Goal: Task Accomplishment & Management: Use online tool/utility

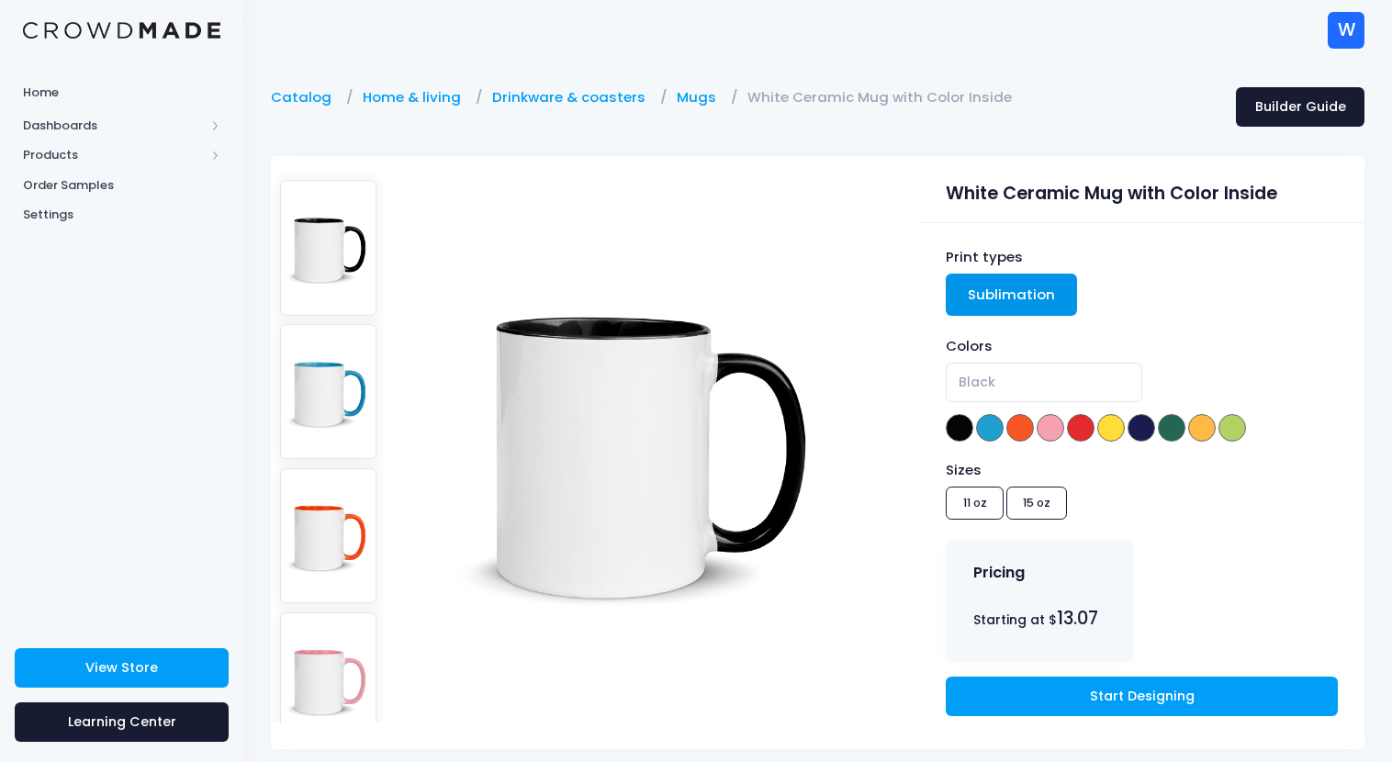
click at [1030, 505] on div "Sizes 11 oz 15 oz" at bounding box center [1140, 493] width 391 height 66
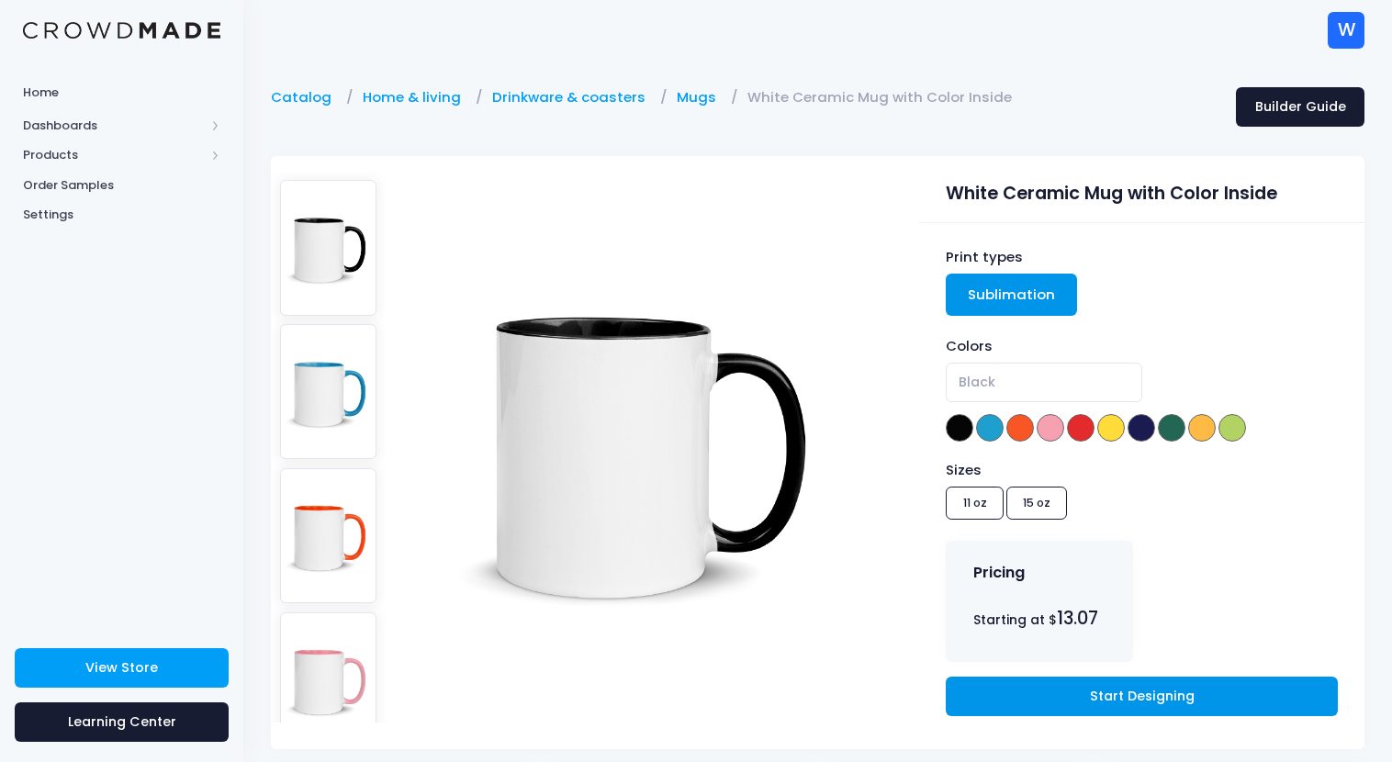
click at [1023, 699] on link "Start Designing" at bounding box center [1140, 696] width 391 height 39
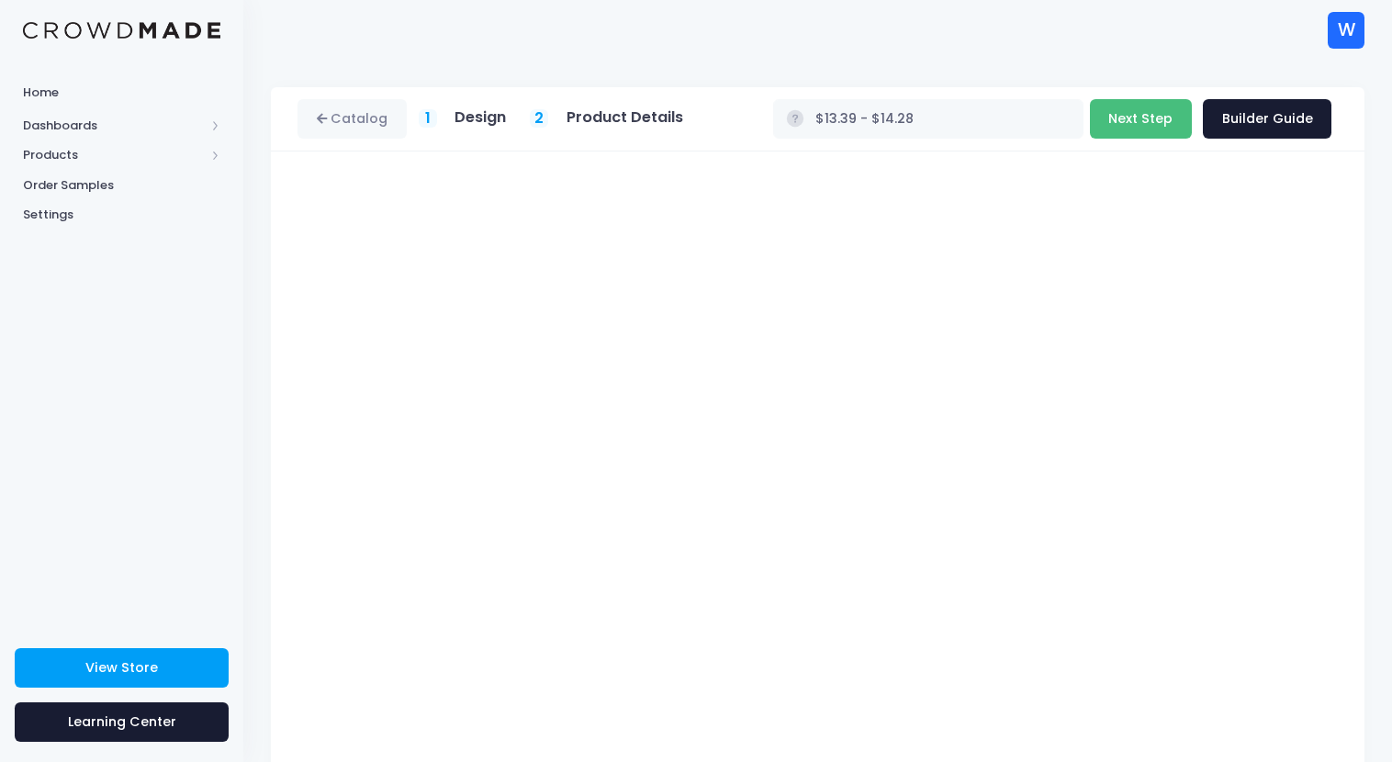
click at [1165, 119] on button "Next Step" at bounding box center [1141, 118] width 102 height 39
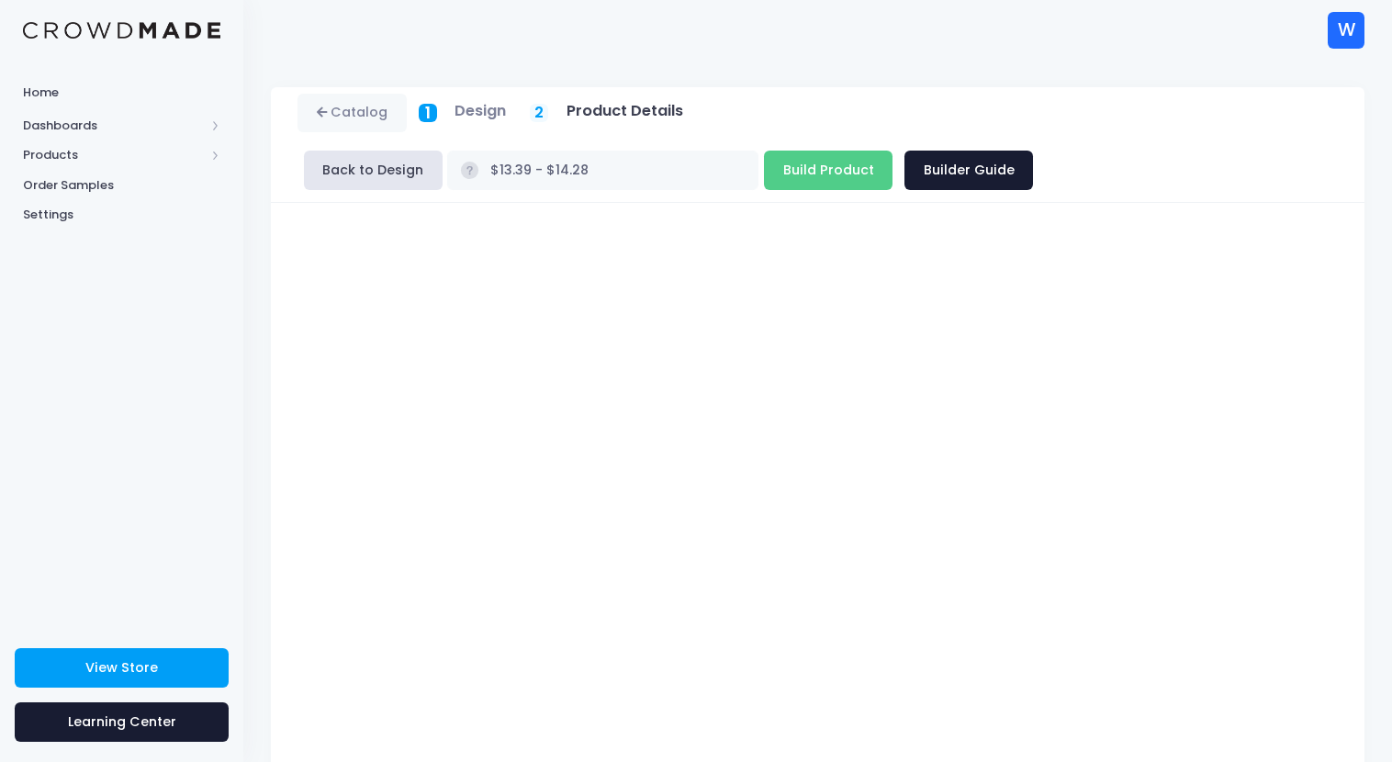
click at [650, 118] on h5 "Product Details" at bounding box center [624, 111] width 117 height 18
click at [667, 113] on h5 "Product Details" at bounding box center [624, 111] width 117 height 18
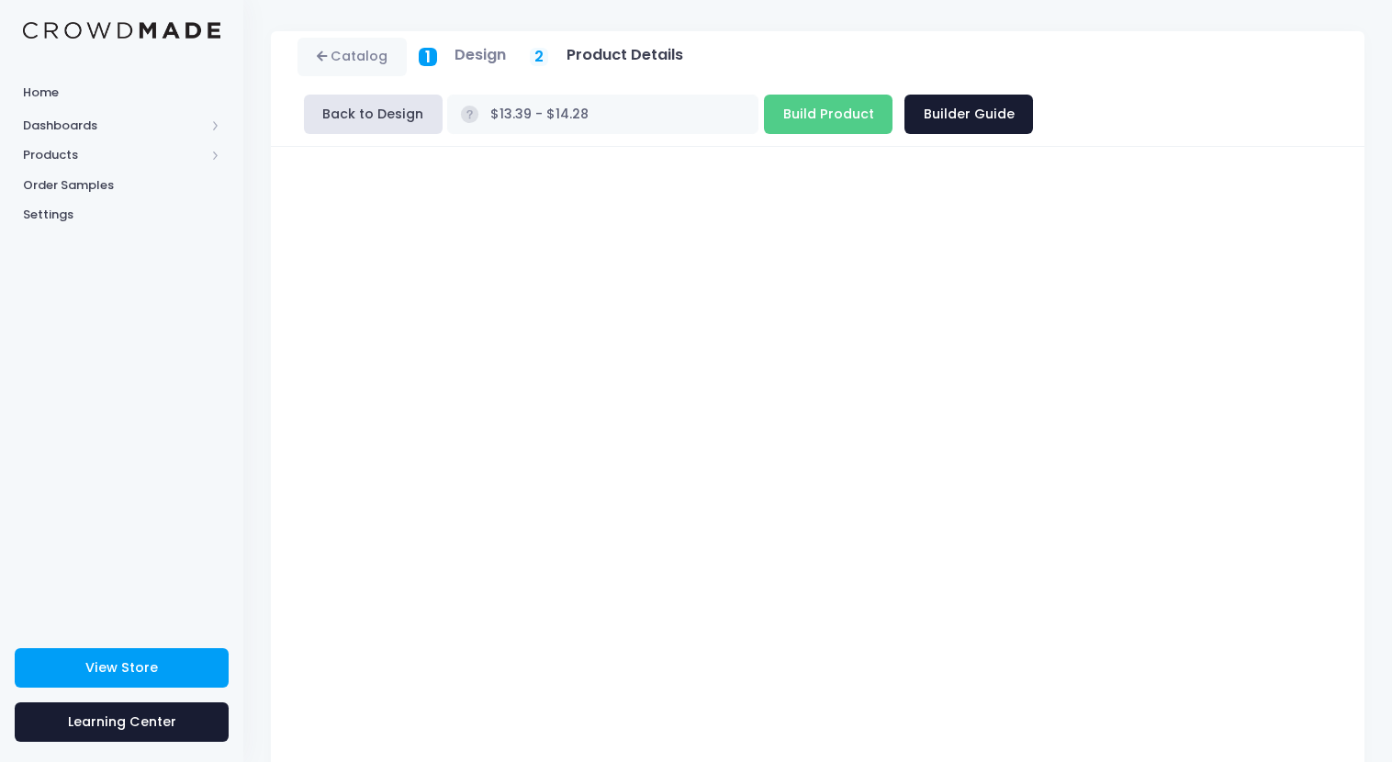
type input "$13.39"
click at [892, 95] on input "Build Product" at bounding box center [828, 114] width 129 height 39
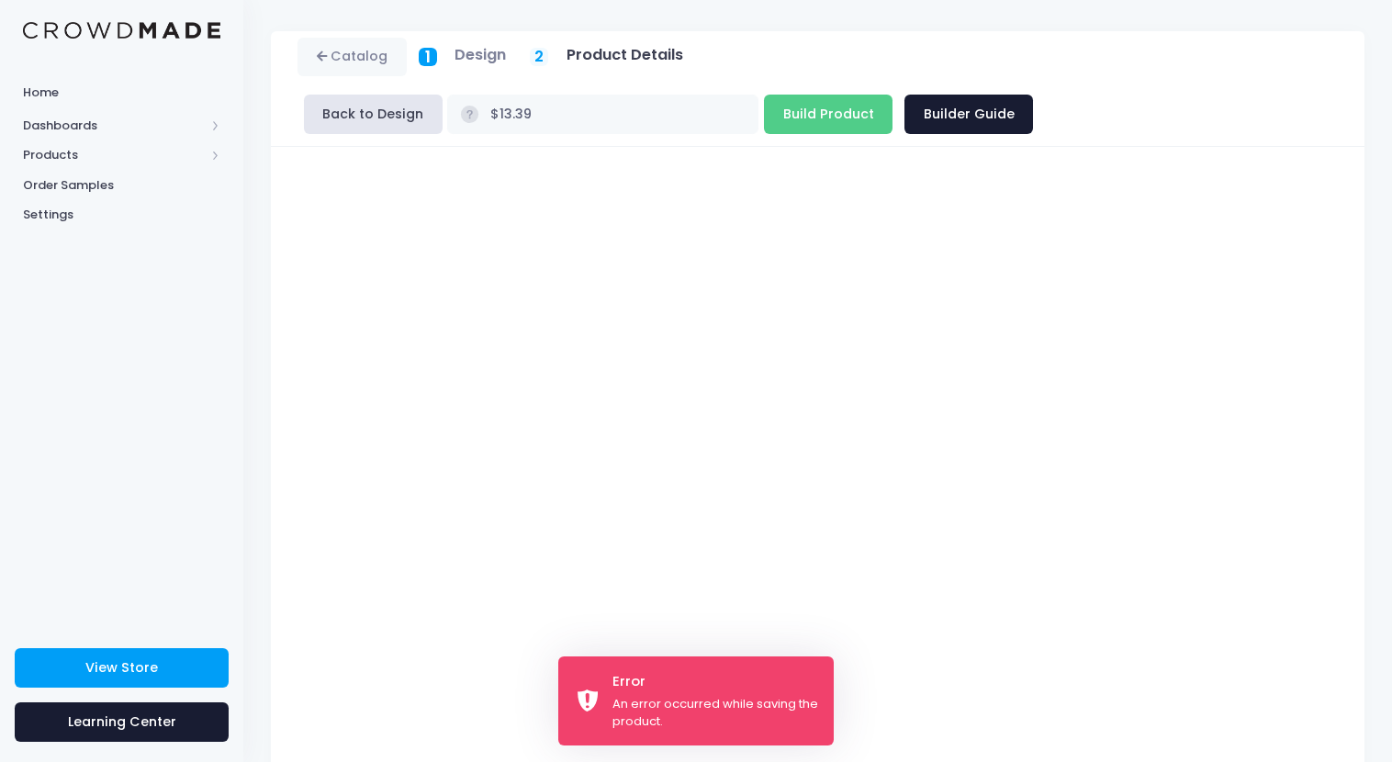
click at [685, 695] on div "An error occurred while saving the product." at bounding box center [715, 713] width 207 height 36
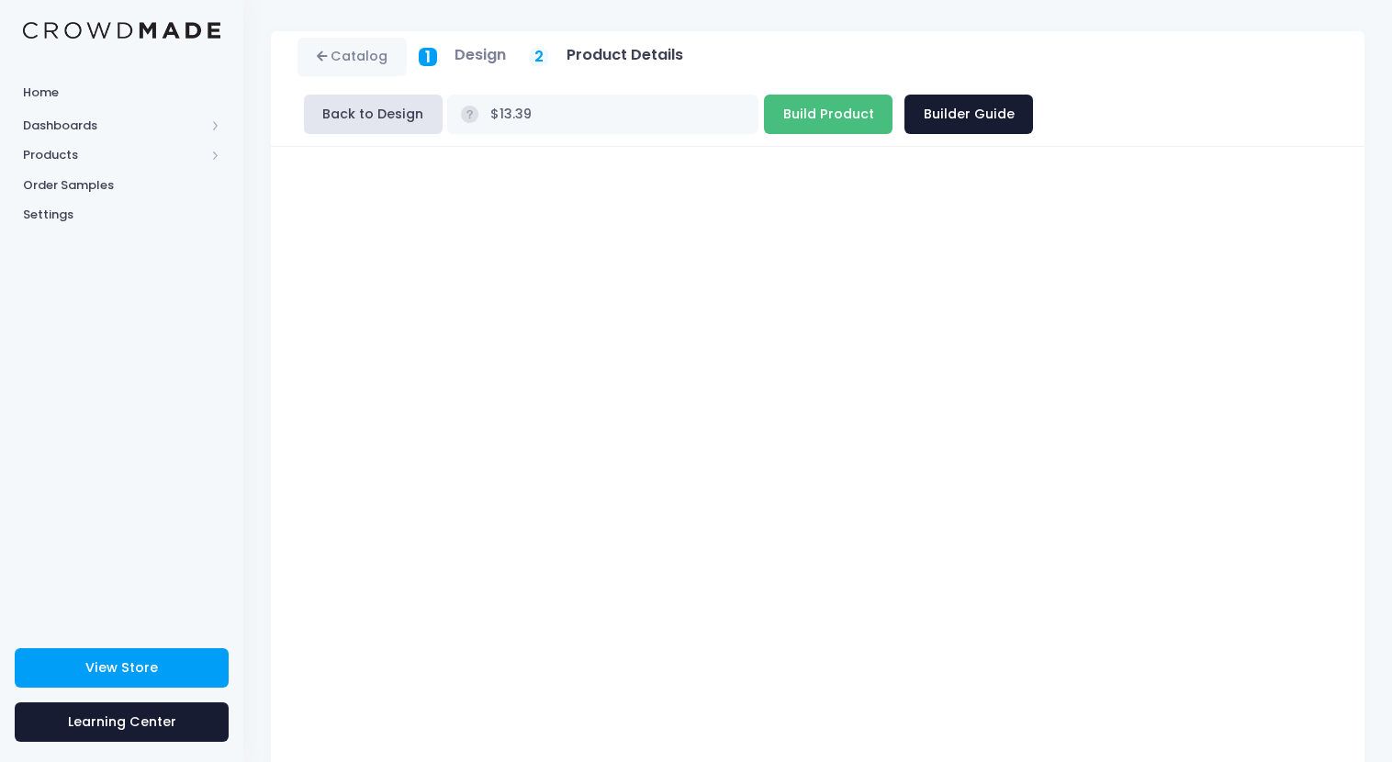
click at [892, 95] on input "Build Product" at bounding box center [828, 114] width 129 height 39
type input "Building product..."
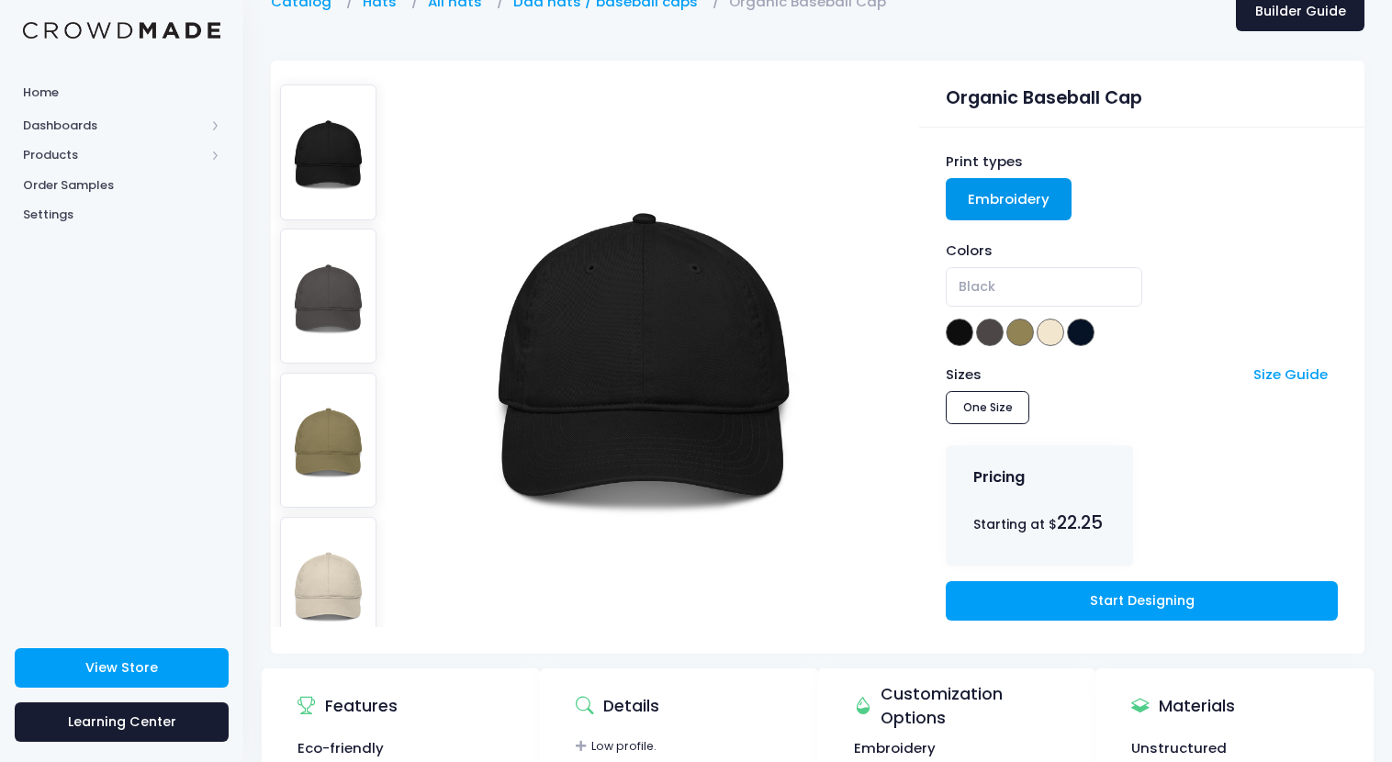
scroll to position [107, 0]
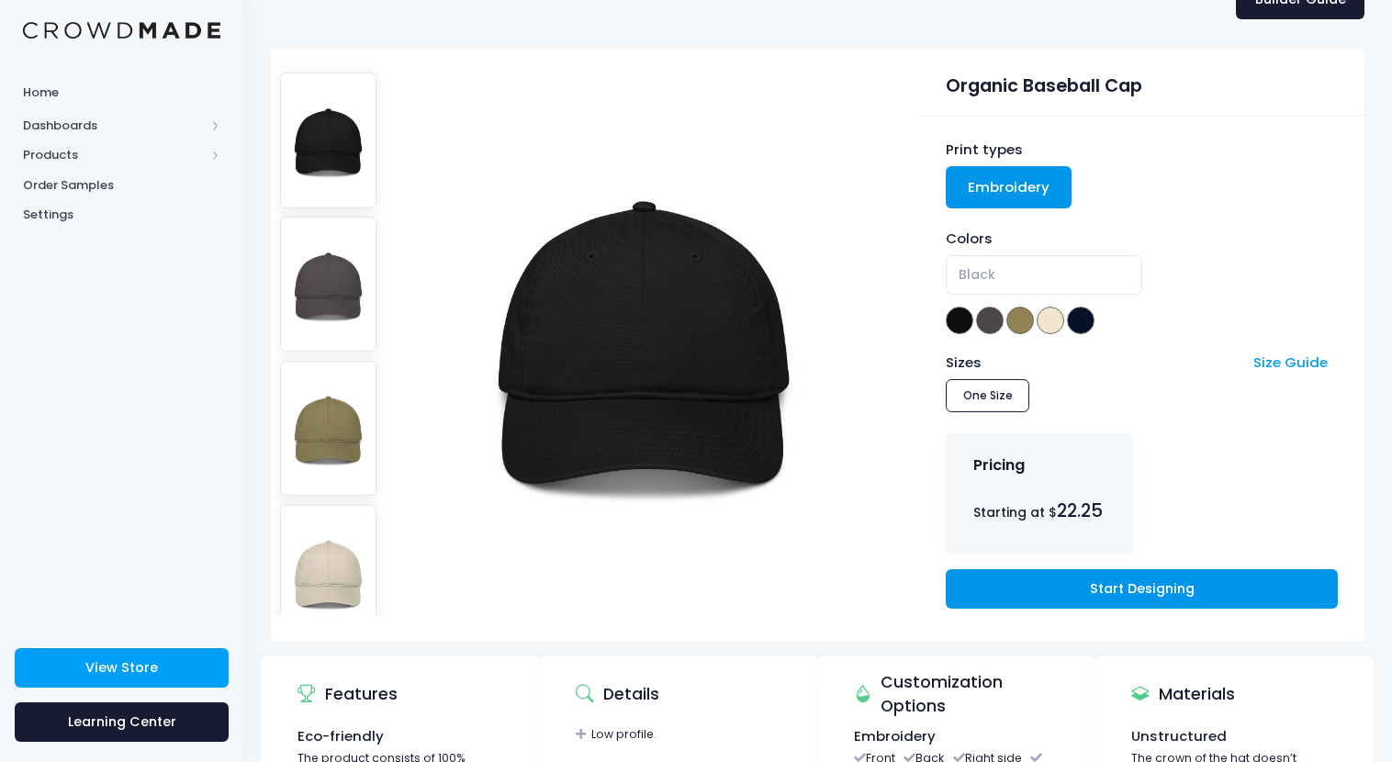
click at [1163, 593] on link "Start Designing" at bounding box center [1140, 588] width 391 height 39
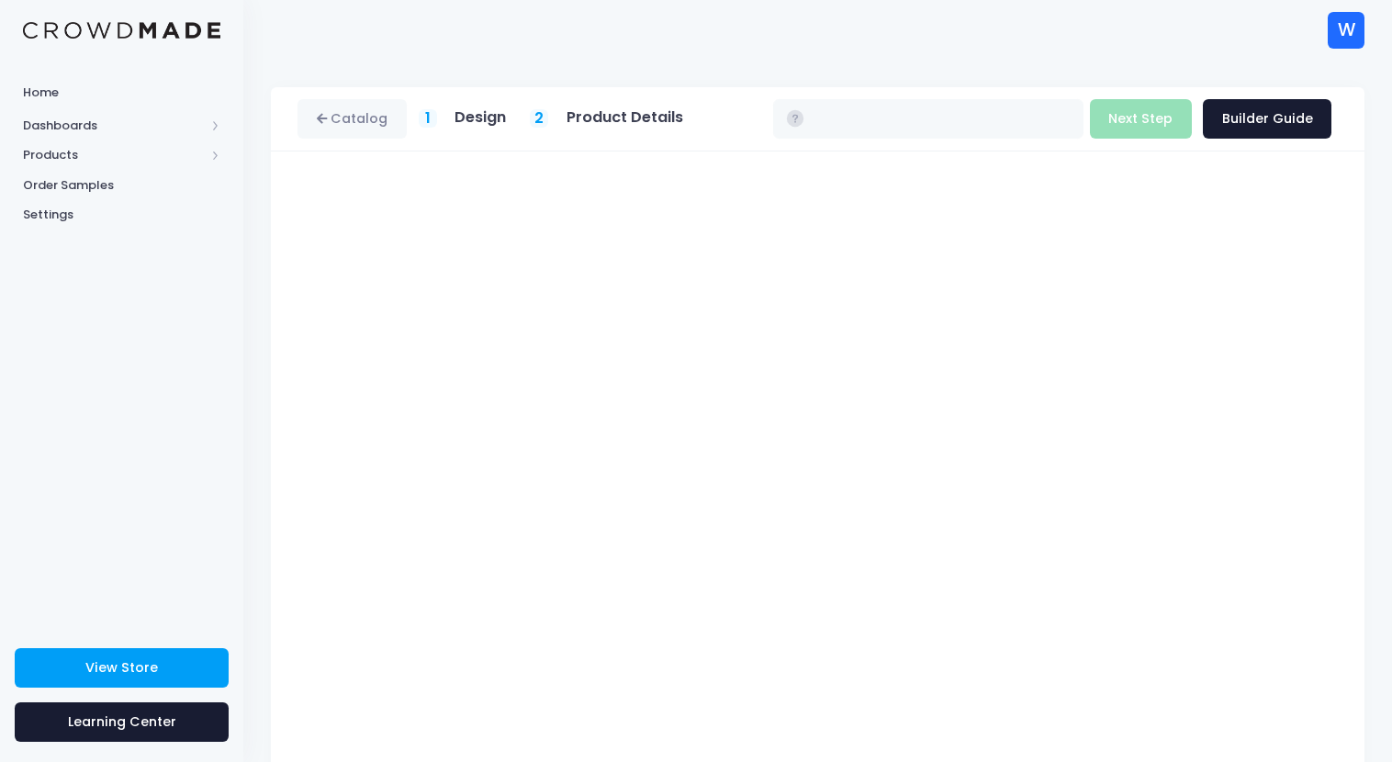
type input "$22.25"
click at [1155, 125] on button "Next Step" at bounding box center [1141, 118] width 102 height 39
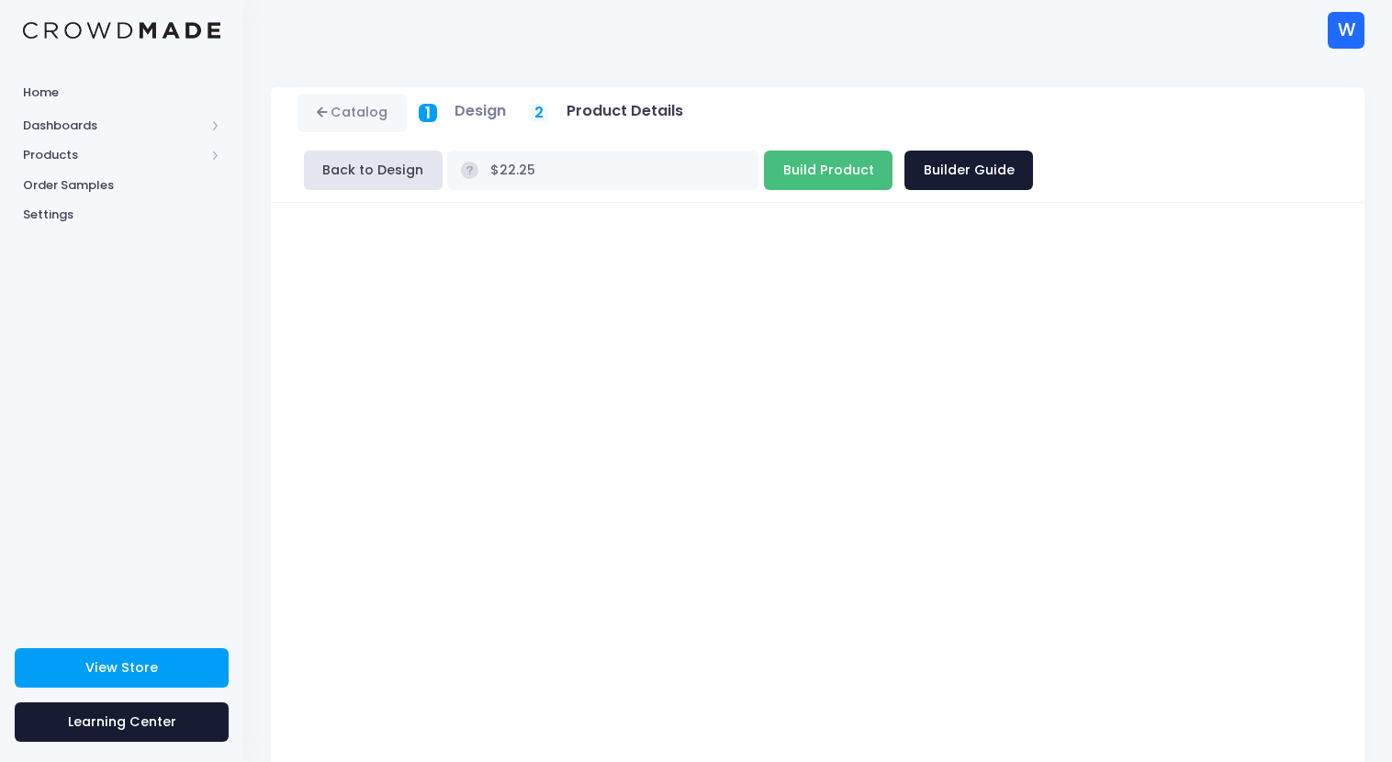
click at [892, 151] on input "Build Product" at bounding box center [828, 170] width 129 height 39
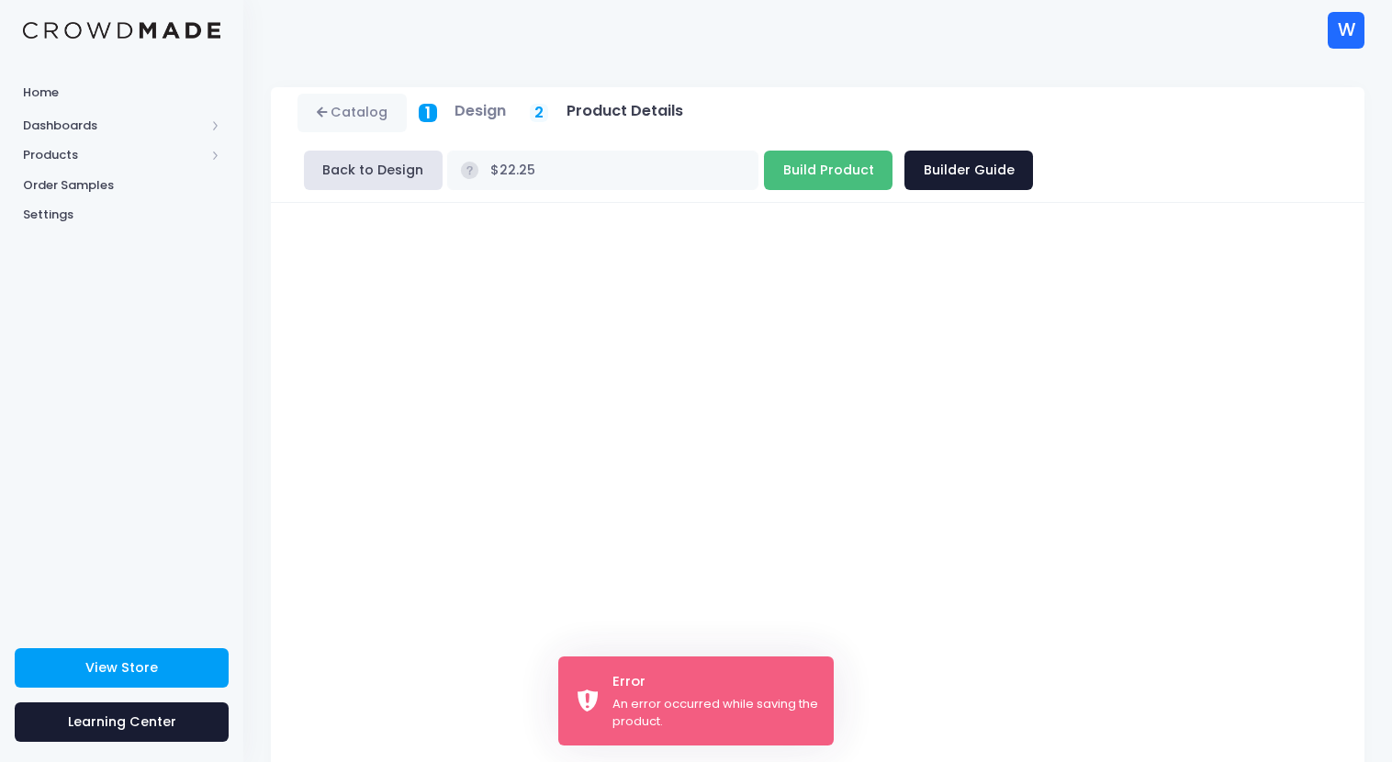
click at [892, 151] on input "Build Product" at bounding box center [828, 170] width 129 height 39
type input "Building product..."
